Goal: Information Seeking & Learning: Compare options

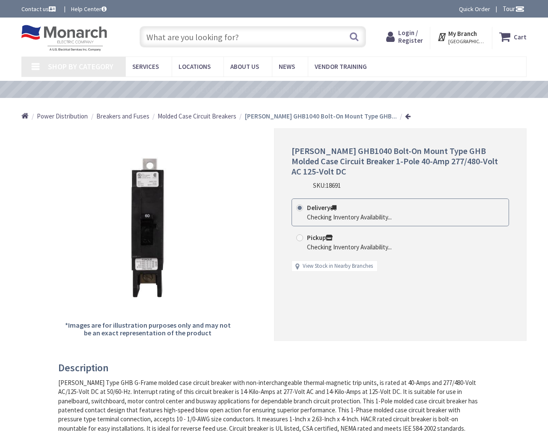
type input "Central Pk, 909 Kiely Blvd, Santa Clara, CA 95051, USA"
